Goal: Navigation & Orientation: Find specific page/section

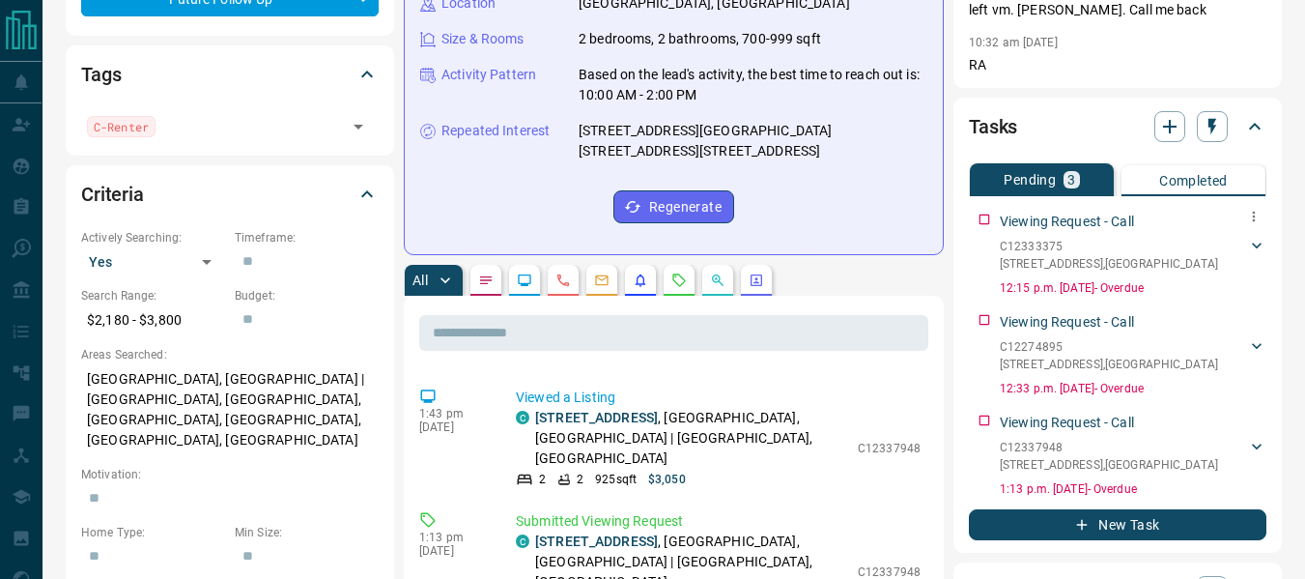
scroll to position [869, 0]
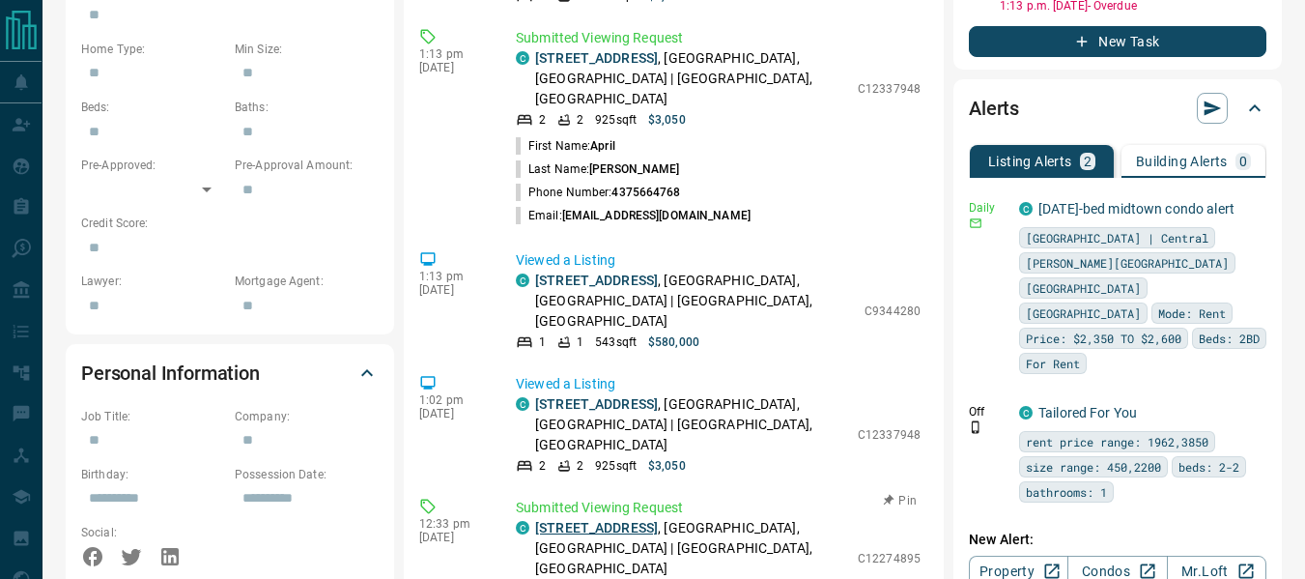
click at [646, 520] on link "[STREET_ADDRESS]" at bounding box center [596, 527] width 123 height 15
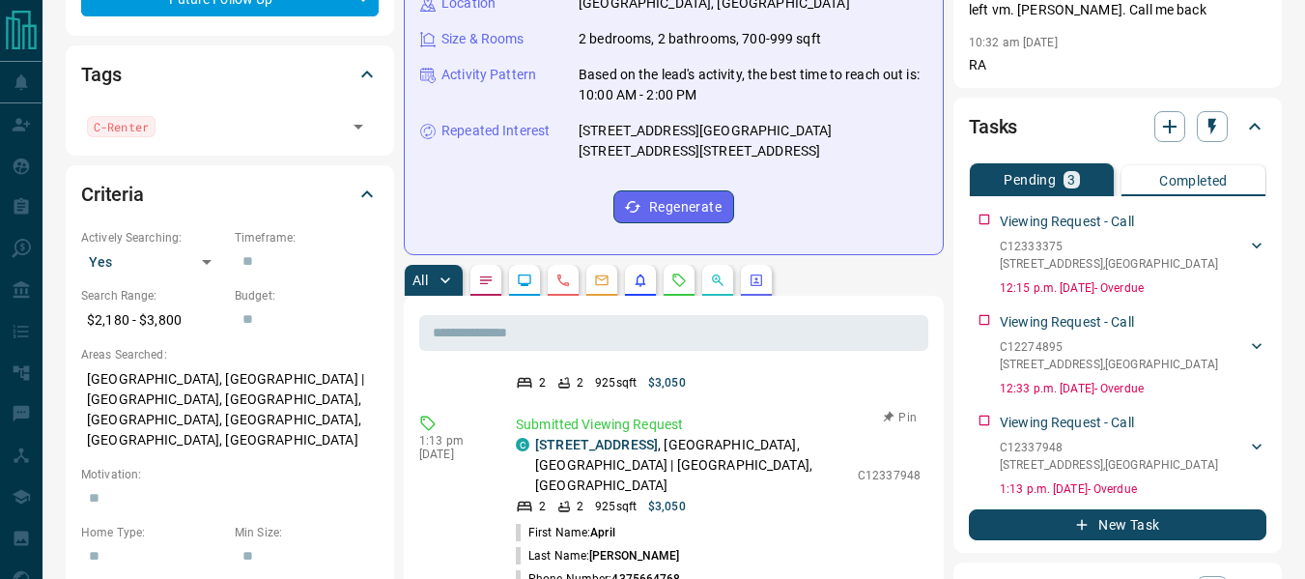
scroll to position [580, 0]
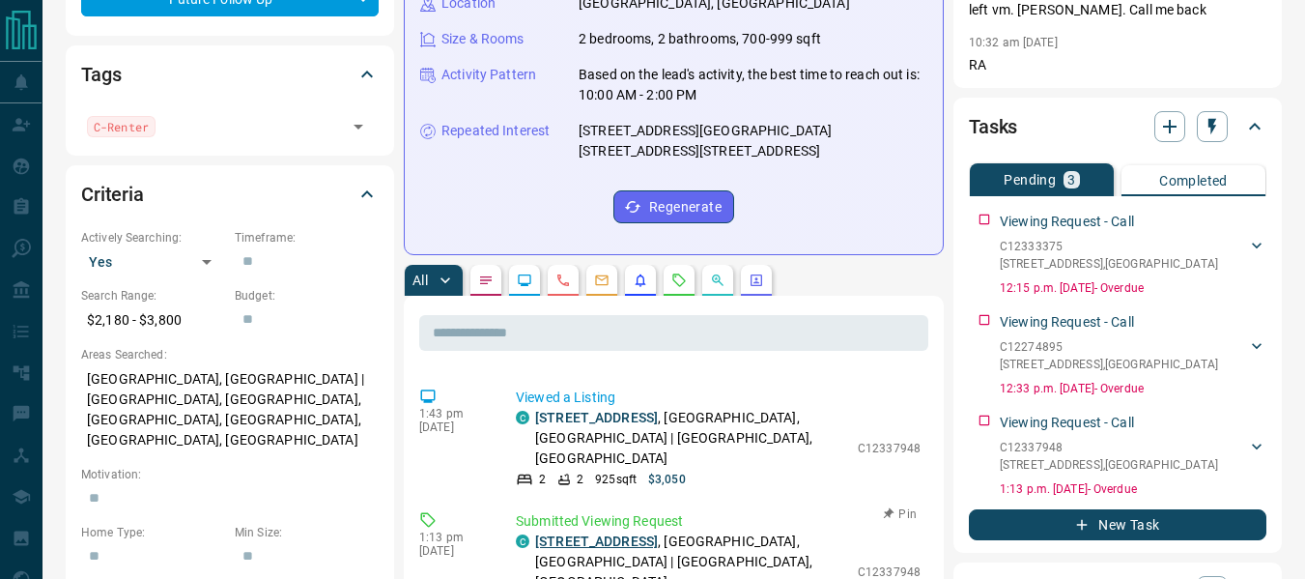
click at [602, 533] on link "[STREET_ADDRESS]" at bounding box center [596, 540] width 123 height 15
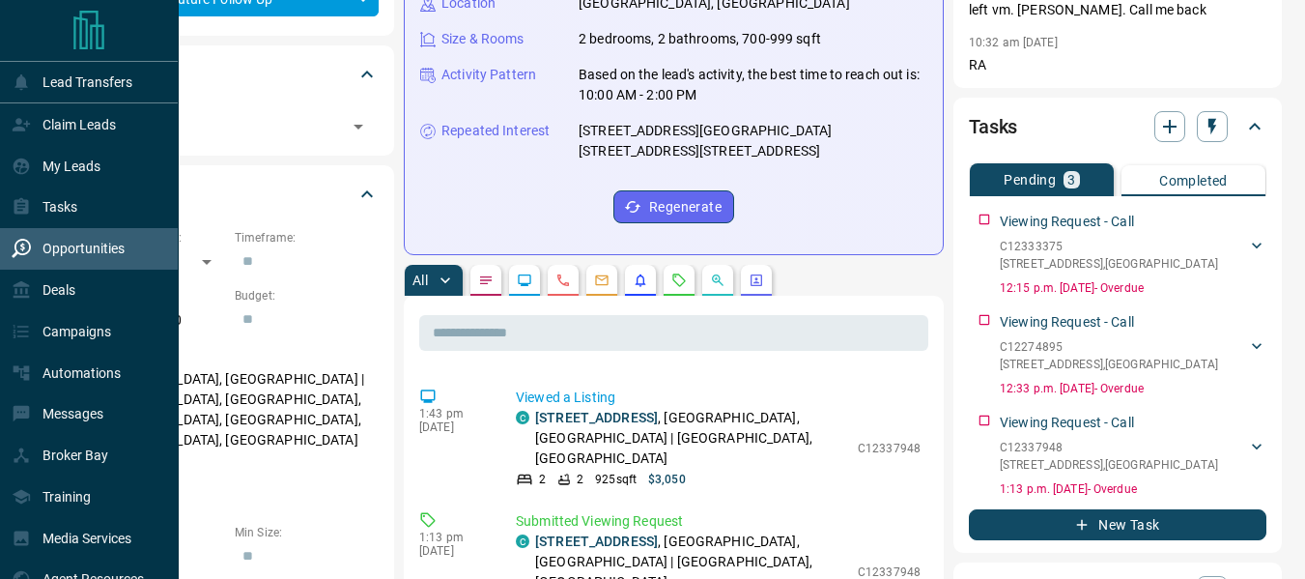
click at [66, 253] on p "Opportunities" at bounding box center [84, 248] width 82 height 15
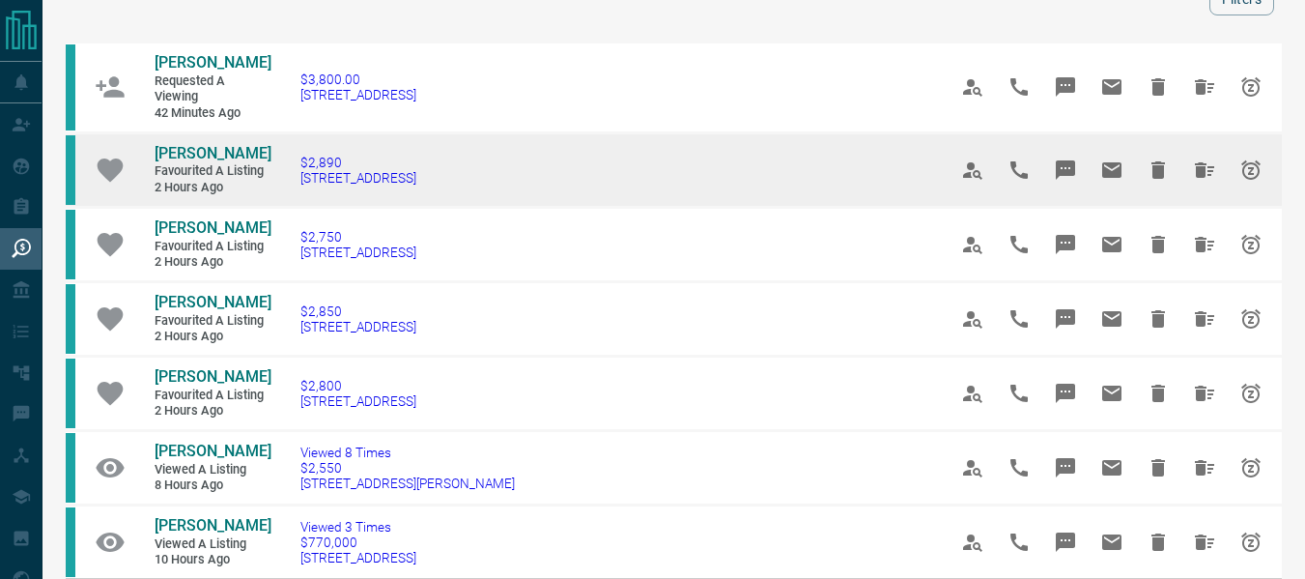
scroll to position [193, 0]
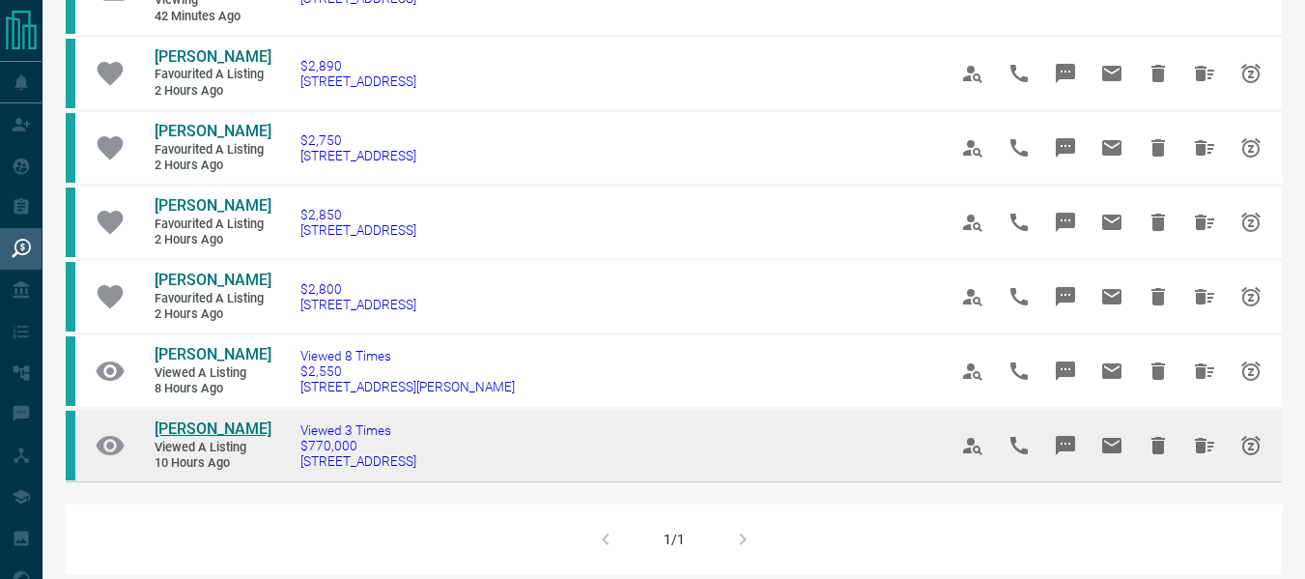
click at [205, 427] on span "[PERSON_NAME]" at bounding box center [213, 428] width 117 height 18
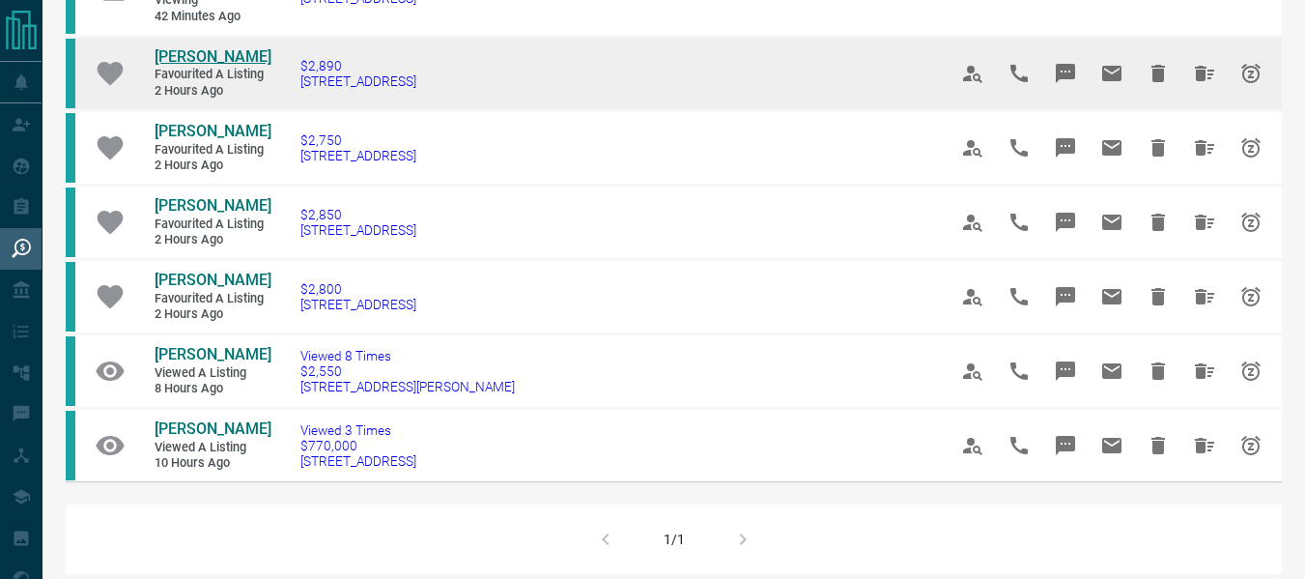
click at [201, 52] on span "[PERSON_NAME]" at bounding box center [213, 56] width 117 height 18
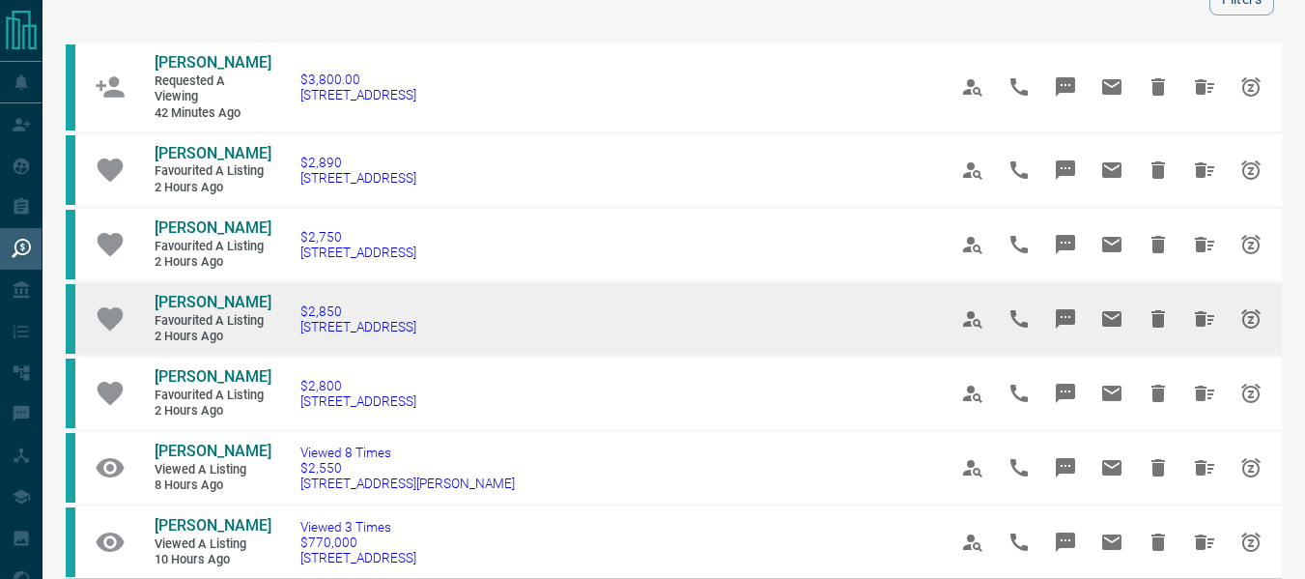
scroll to position [0, 0]
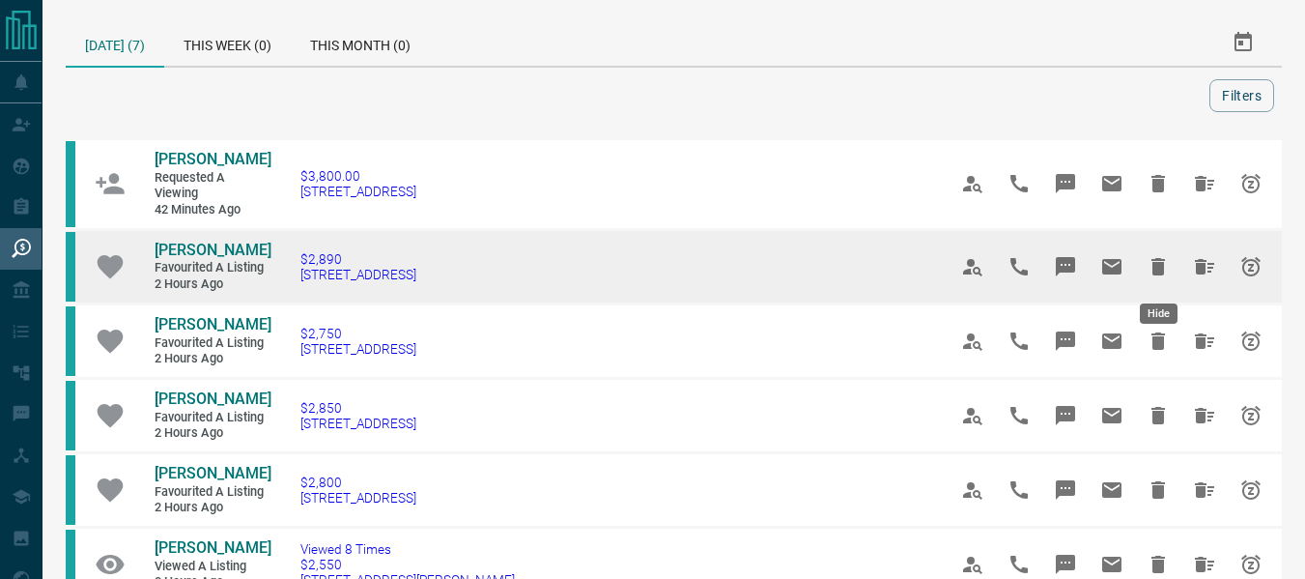
click at [1160, 267] on icon "Hide" at bounding box center [1158, 266] width 14 height 17
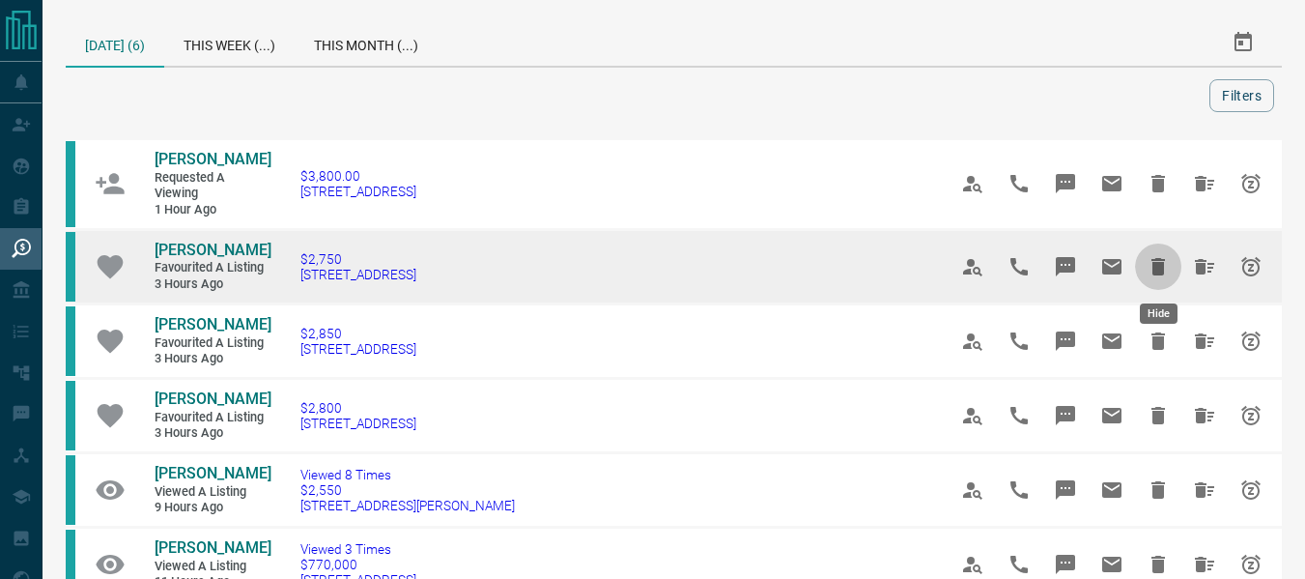
click at [1156, 267] on icon "Hide" at bounding box center [1158, 266] width 14 height 17
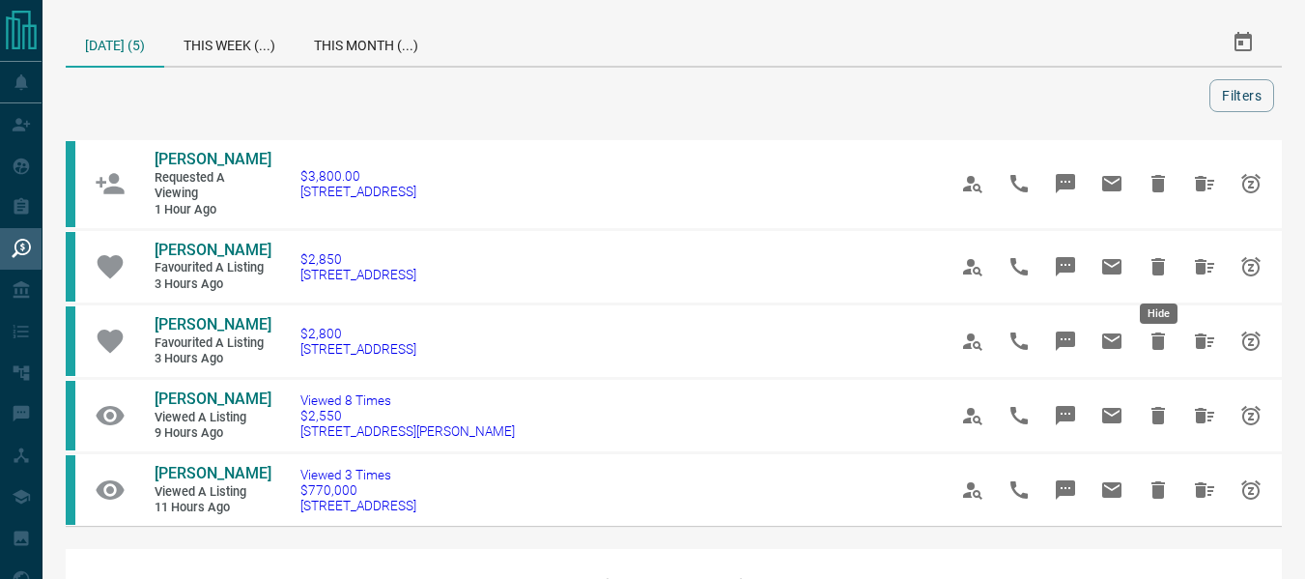
click at [1156, 267] on icon "Hide" at bounding box center [1158, 266] width 14 height 17
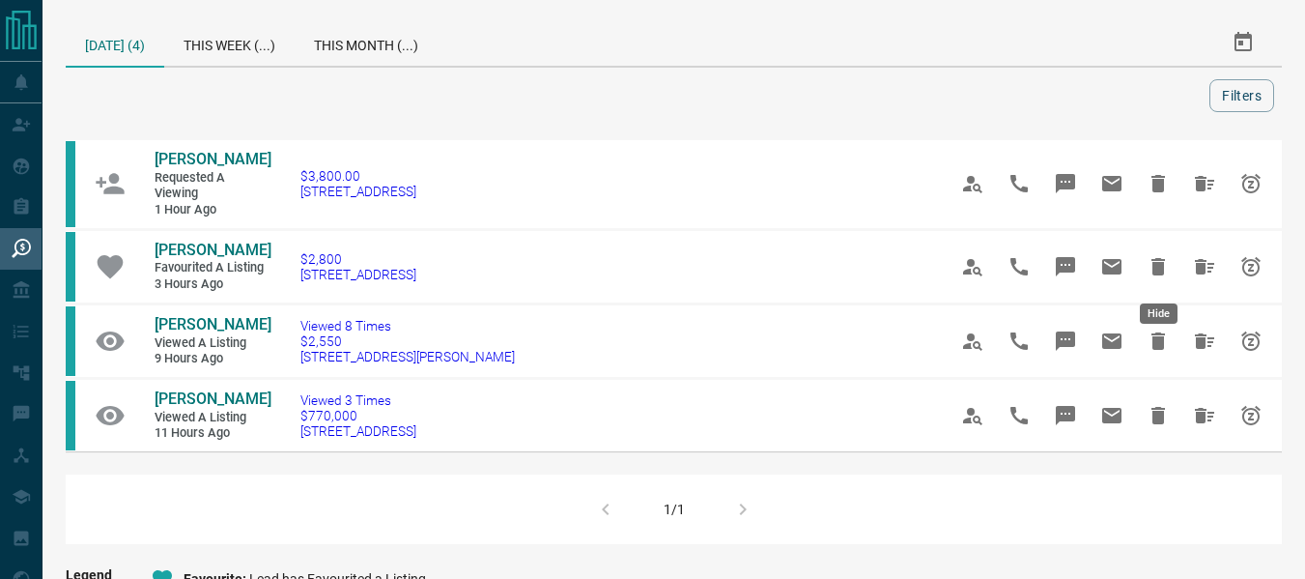
click at [1156, 267] on icon "Hide" at bounding box center [1158, 266] width 14 height 17
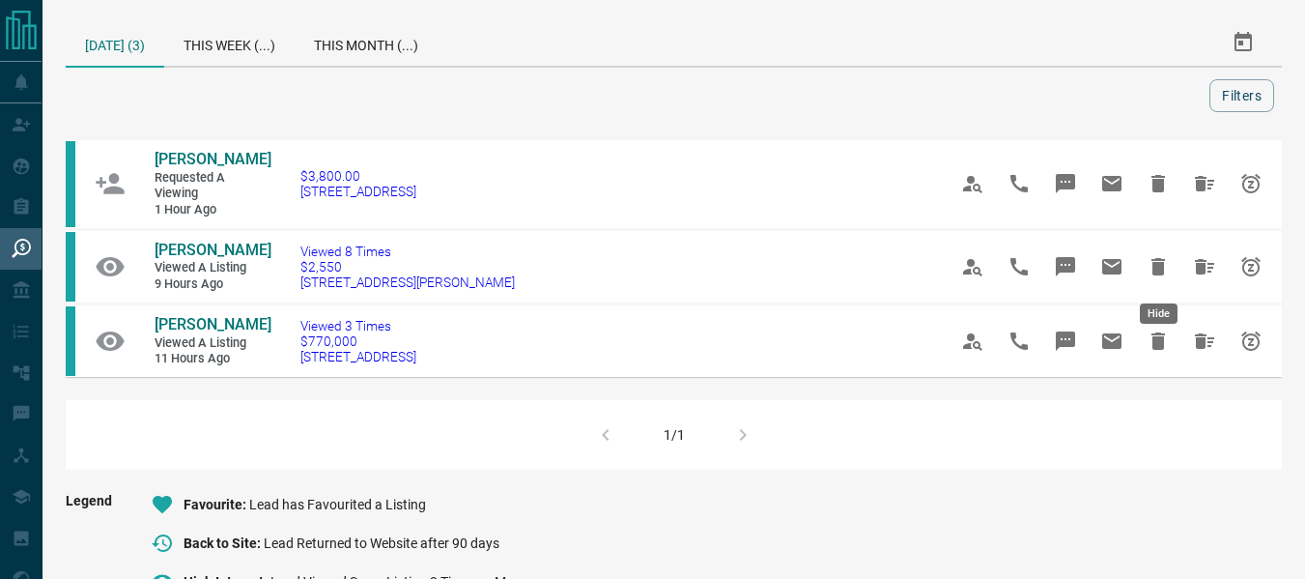
click at [1156, 267] on icon "Hide" at bounding box center [1158, 266] width 14 height 17
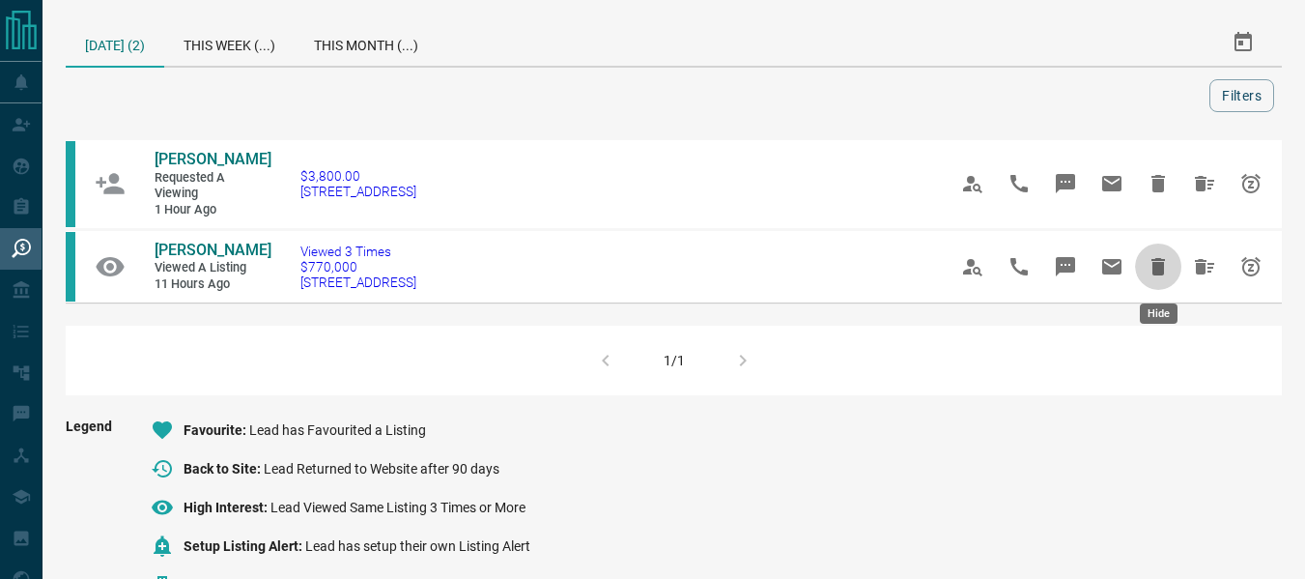
click at [1156, 267] on icon "Hide" at bounding box center [1158, 266] width 14 height 17
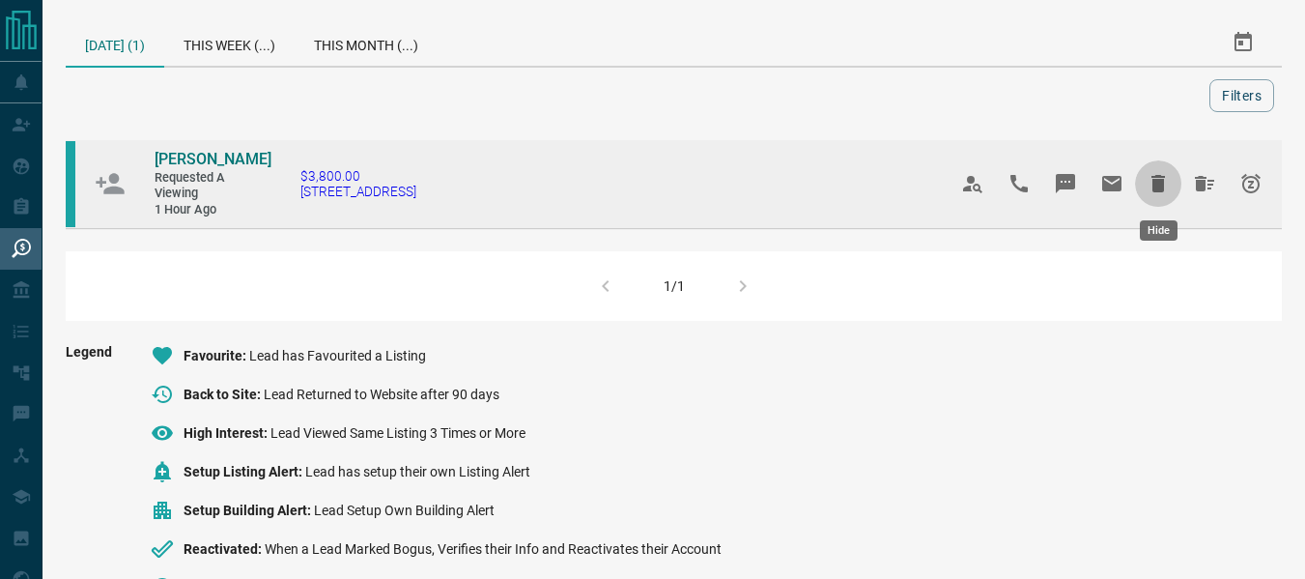
click at [1162, 190] on icon "Hide" at bounding box center [1158, 183] width 14 height 17
